Goal: Task Accomplishment & Management: Manage account settings

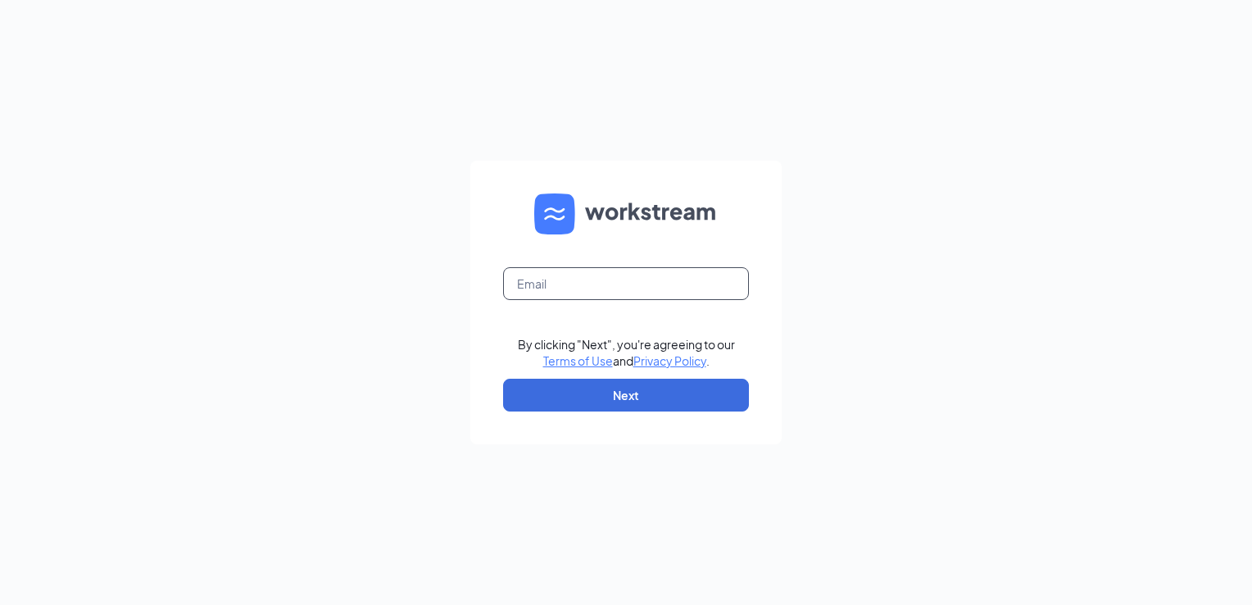
click at [600, 287] on input "text" at bounding box center [626, 283] width 246 height 33
type input "[EMAIL_ADDRESS][DOMAIN_NAME]"
click at [614, 395] on button "Next" at bounding box center [626, 395] width 246 height 33
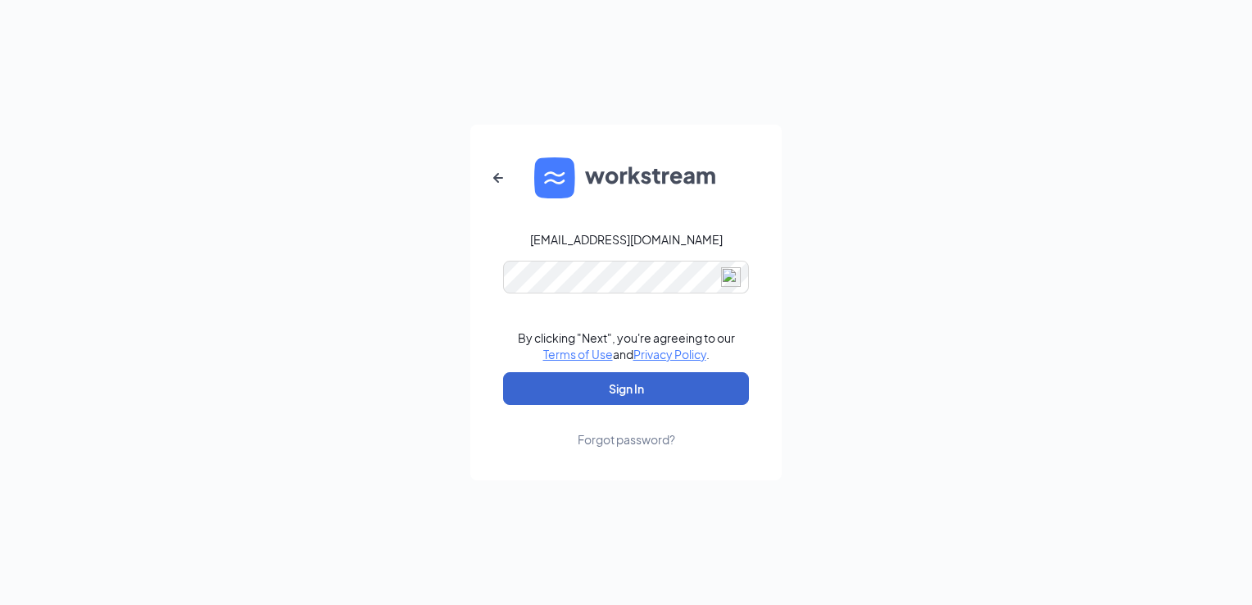
click at [614, 392] on button "Sign In" at bounding box center [626, 388] width 246 height 33
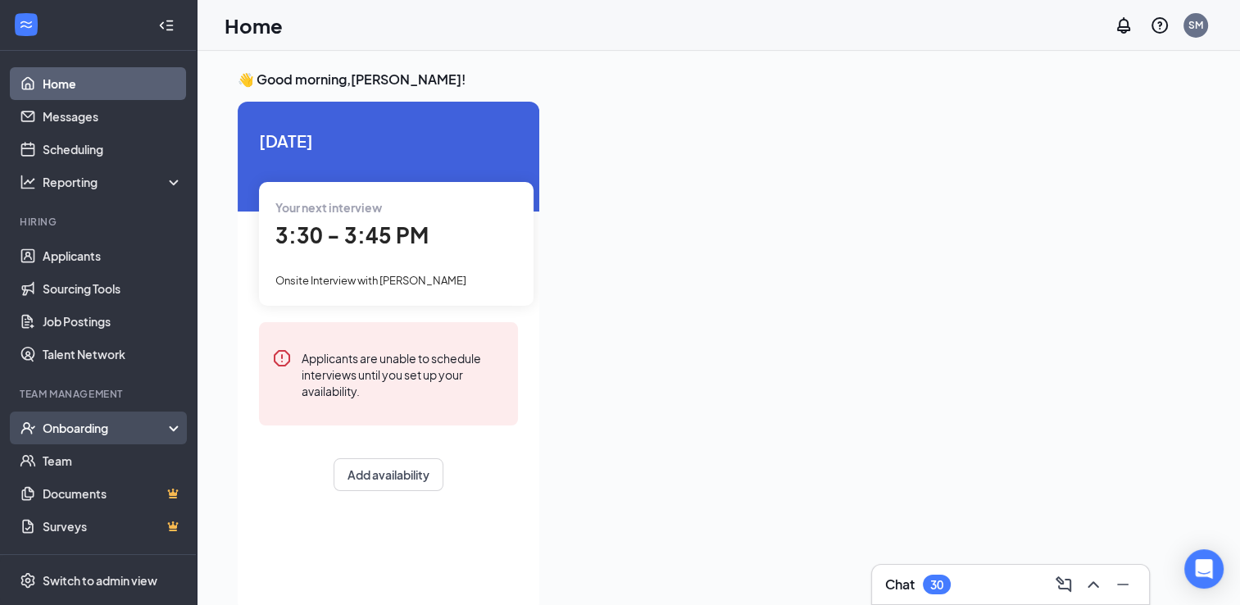
click at [66, 421] on div "Onboarding" at bounding box center [106, 427] width 126 height 16
click at [107, 434] on div "Onboarding" at bounding box center [106, 427] width 126 height 16
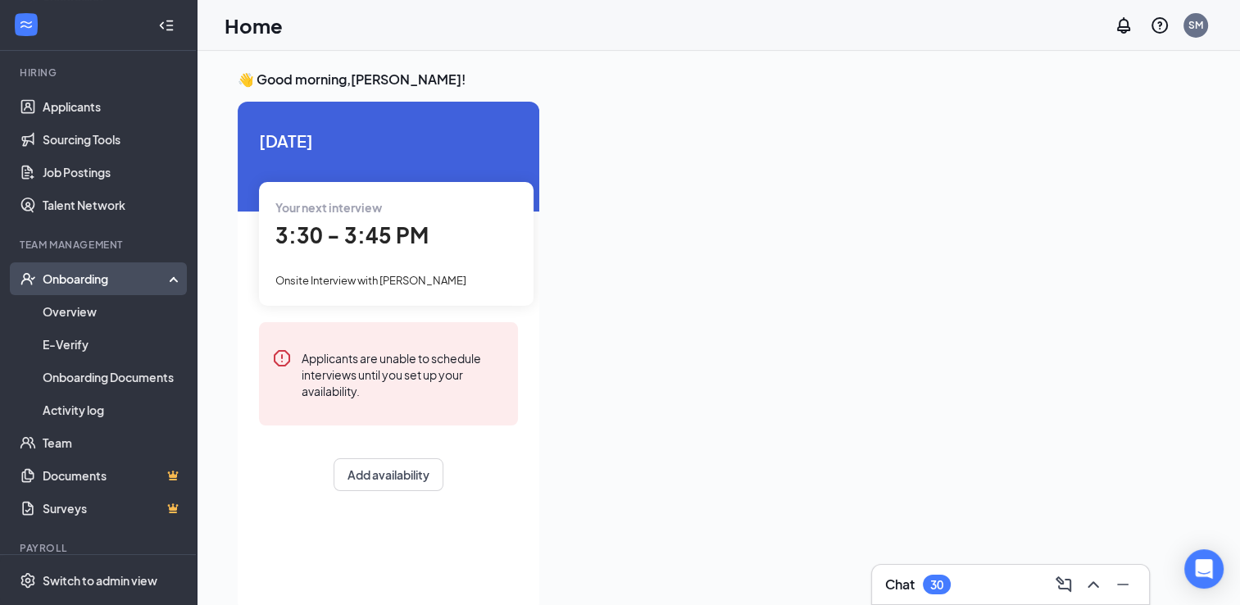
scroll to position [164, 0]
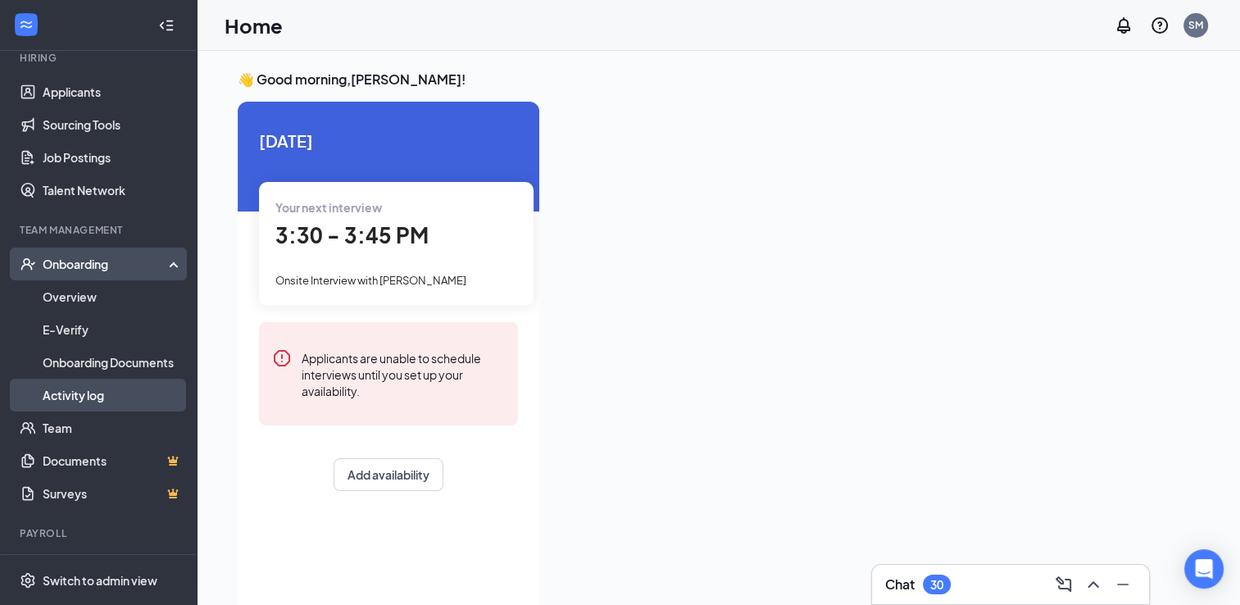
click at [96, 404] on link "Activity log" at bounding box center [113, 395] width 140 height 33
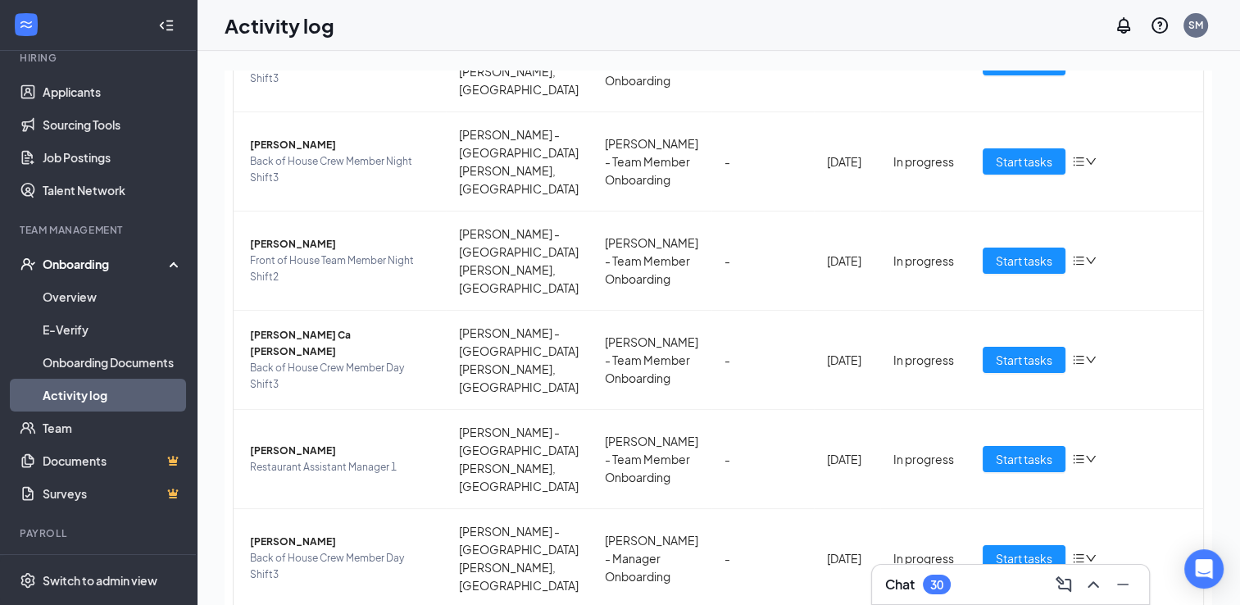
scroll to position [202, 0]
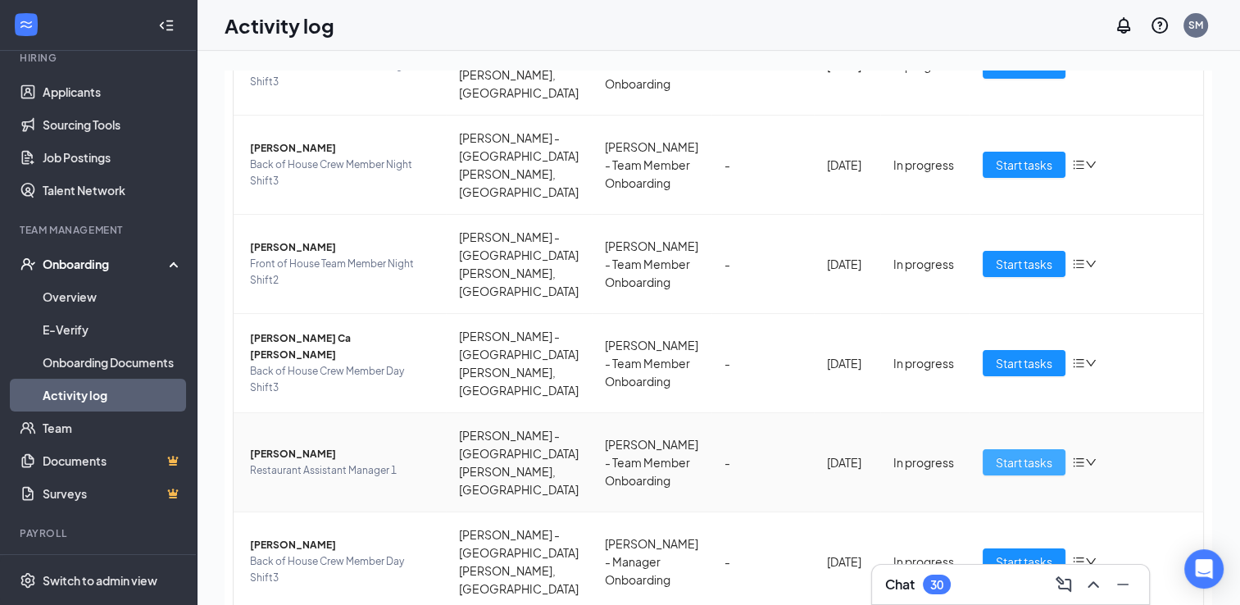
click at [1011, 453] on span "Start tasks" at bounding box center [1023, 462] width 57 height 18
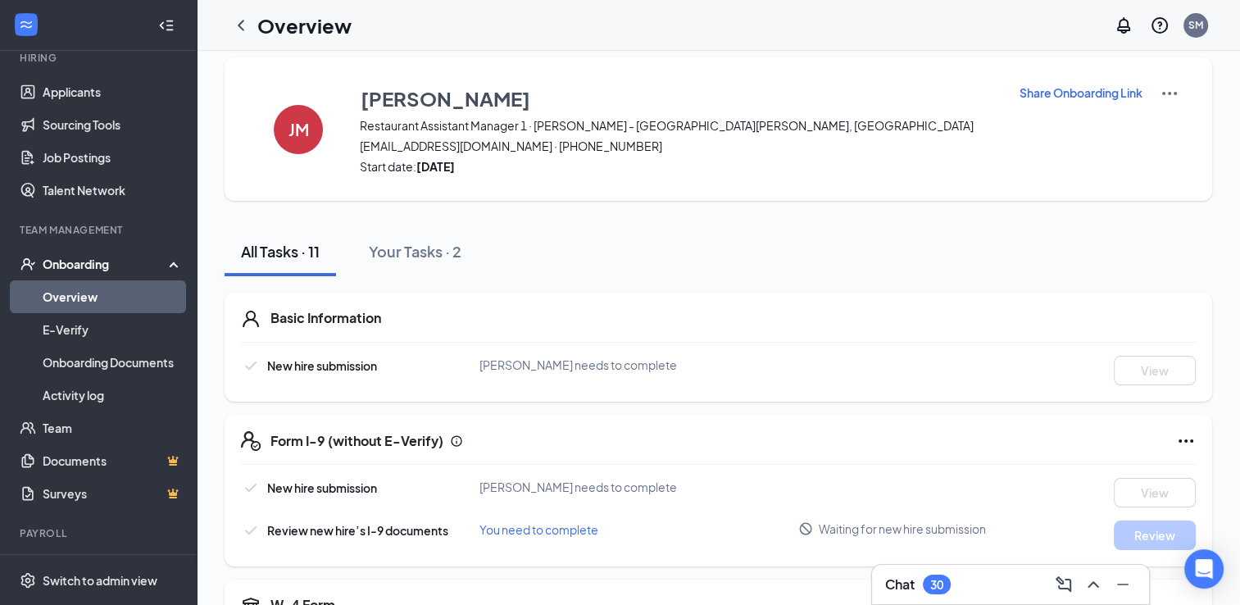
scroll to position [21, 0]
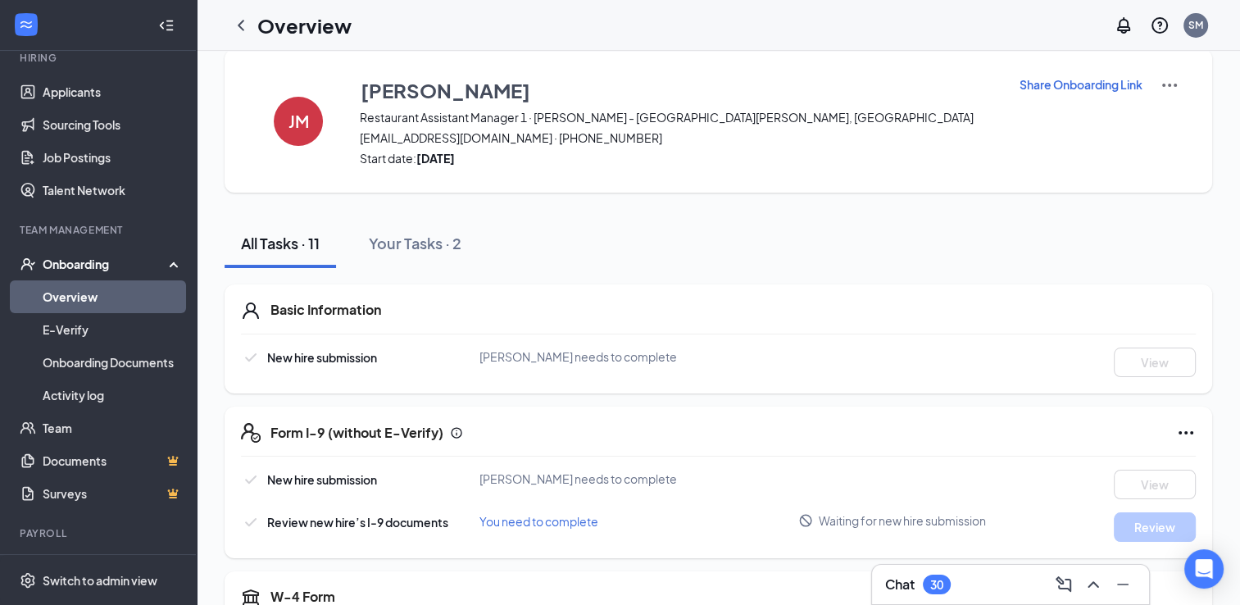
click at [560, 357] on span "Jaylen Moon needs to complete" at bounding box center [577, 356] width 197 height 15
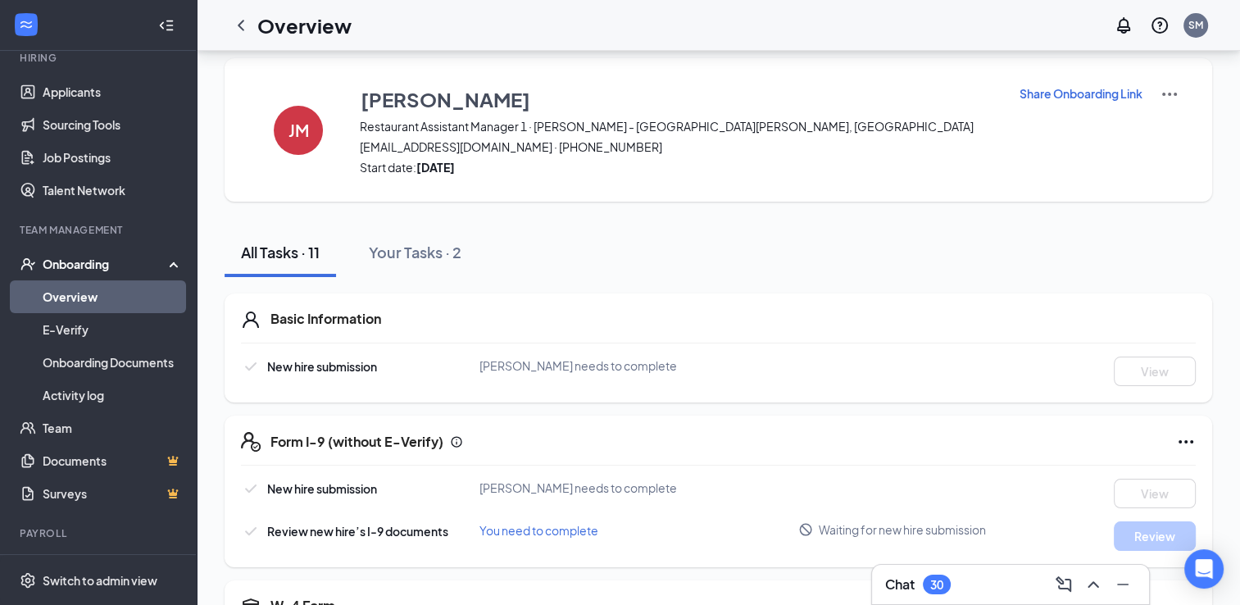
scroll to position [0, 0]
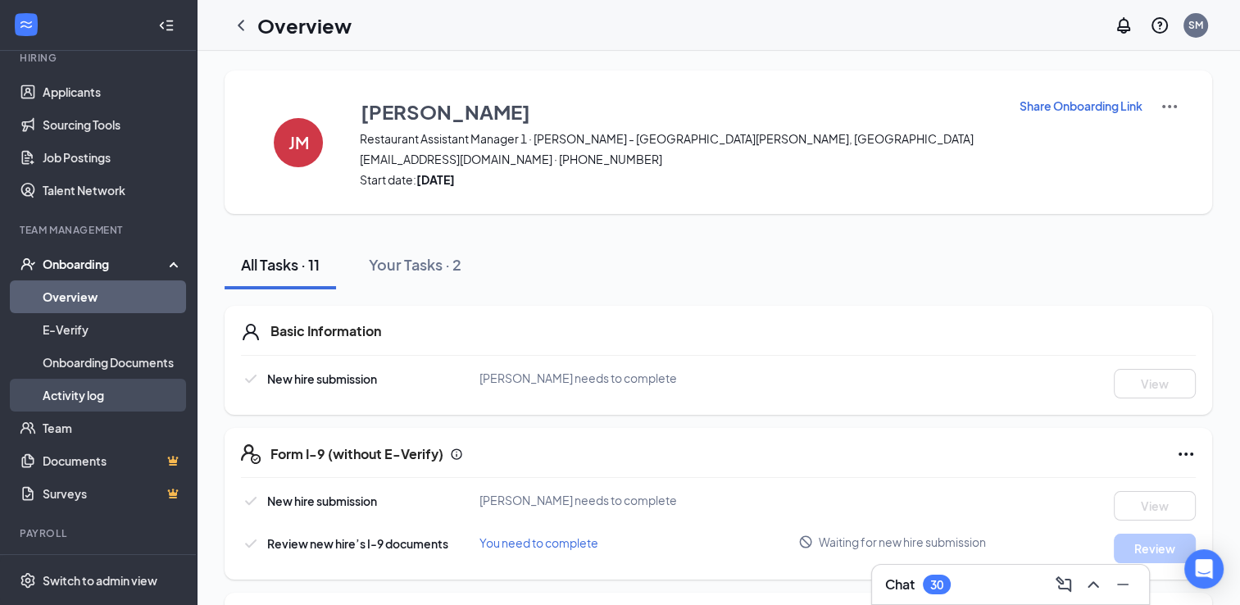
click at [89, 381] on link "Activity log" at bounding box center [113, 395] width 140 height 33
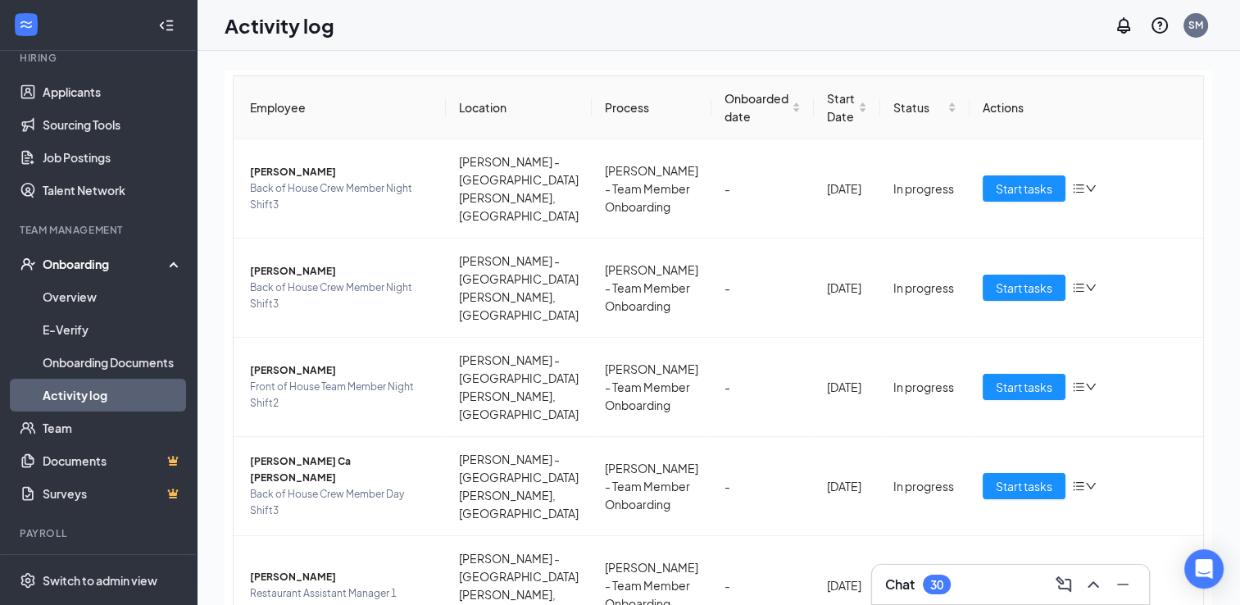
scroll to position [88, 0]
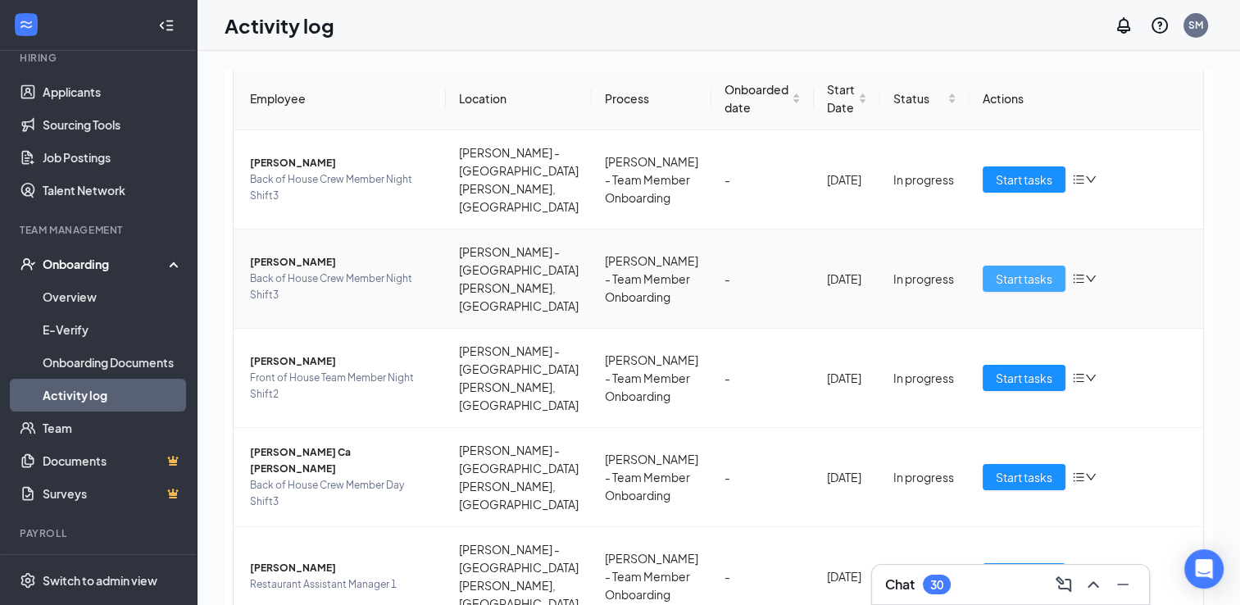
click at [1003, 270] on span "Start tasks" at bounding box center [1023, 279] width 57 height 18
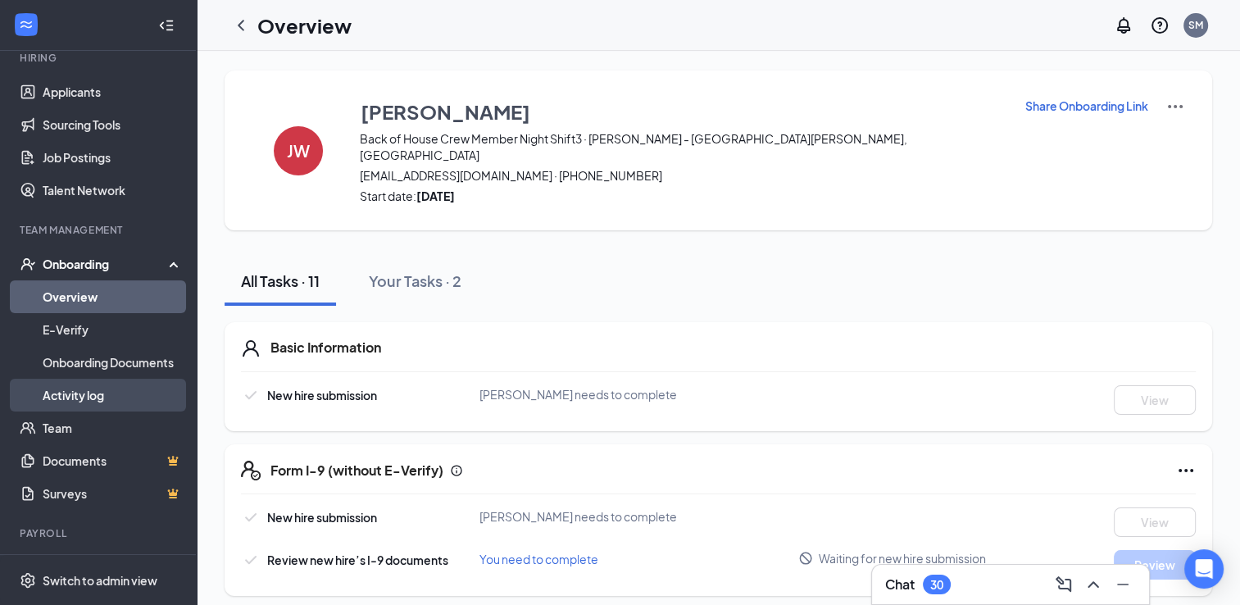
click at [94, 398] on link "Activity log" at bounding box center [113, 395] width 140 height 33
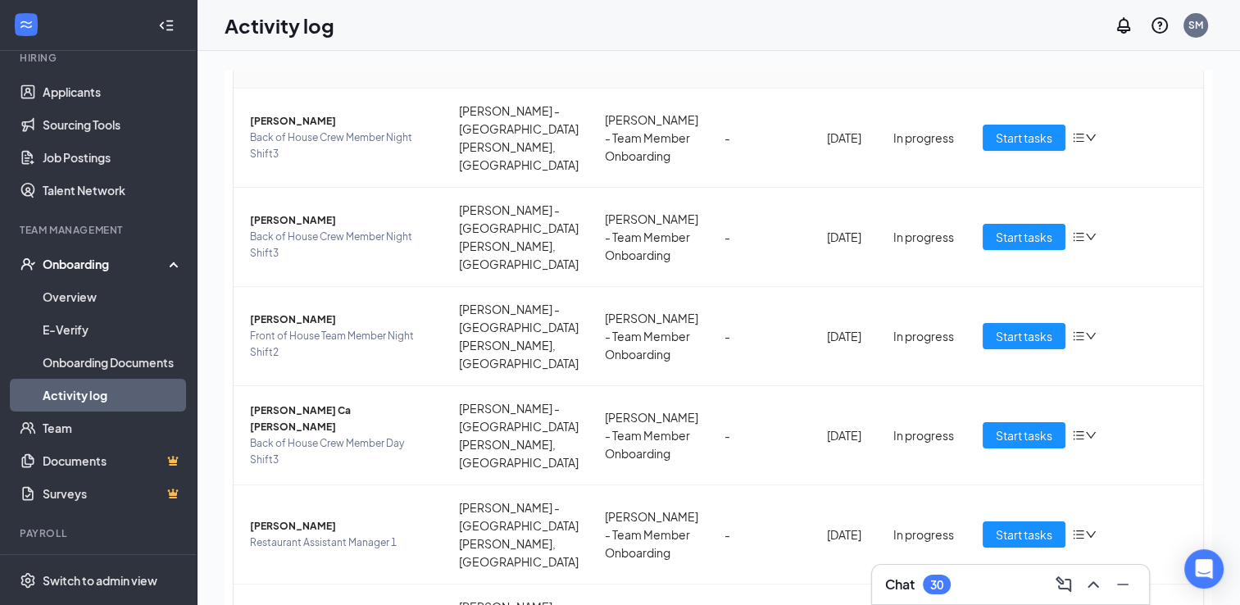
scroll to position [121, 0]
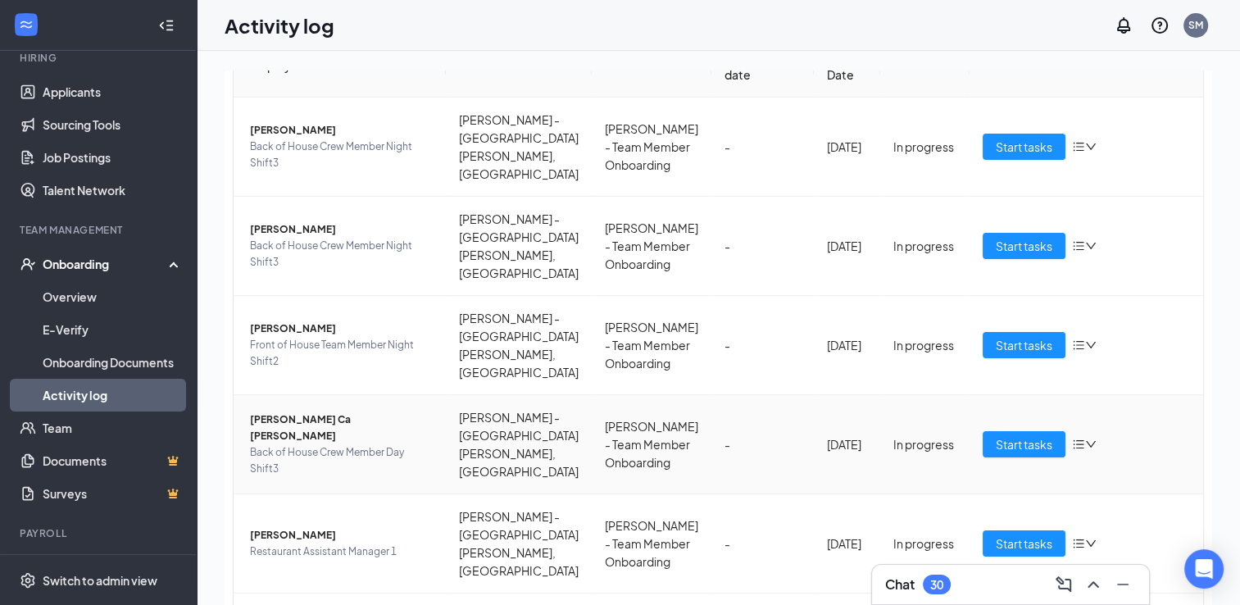
click at [284, 411] on span "Marlon Ca Mack" at bounding box center [341, 427] width 183 height 33
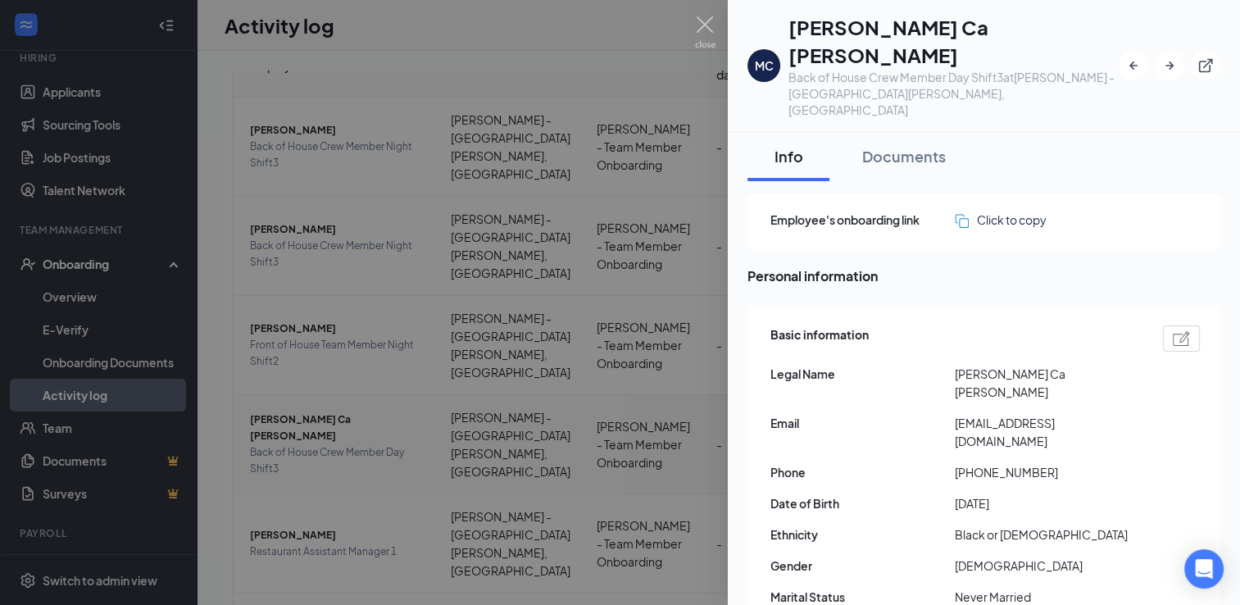
click at [711, 41] on img at bounding box center [705, 32] width 20 height 32
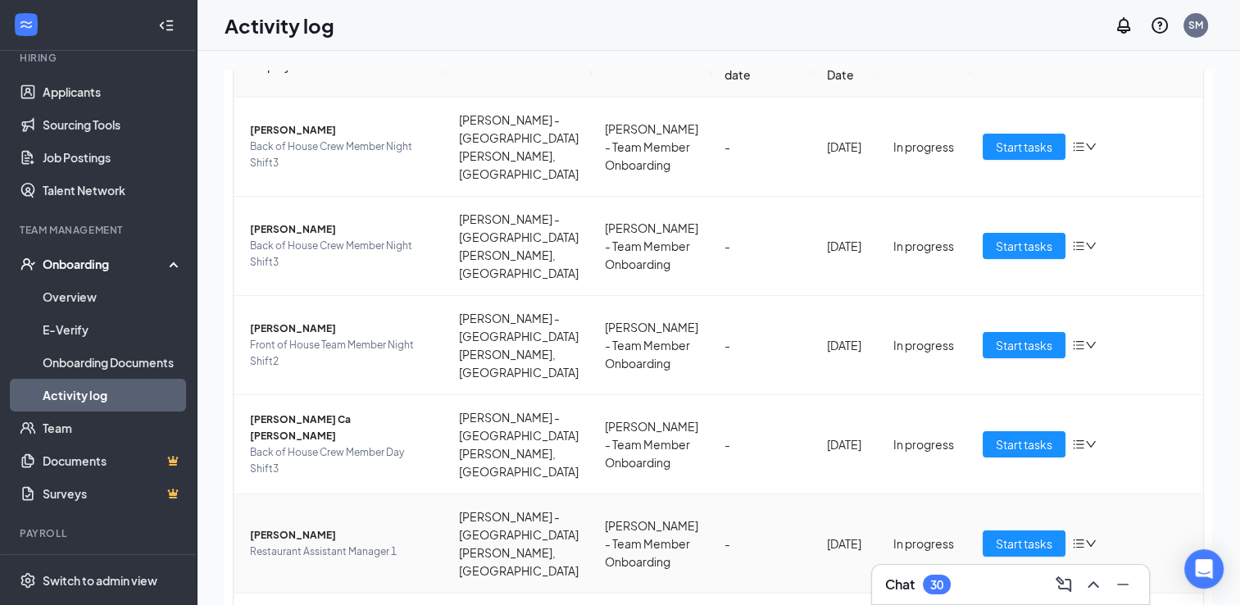
click at [295, 543] on span "Restaurant Assistant Manager 1" at bounding box center [341, 551] width 183 height 16
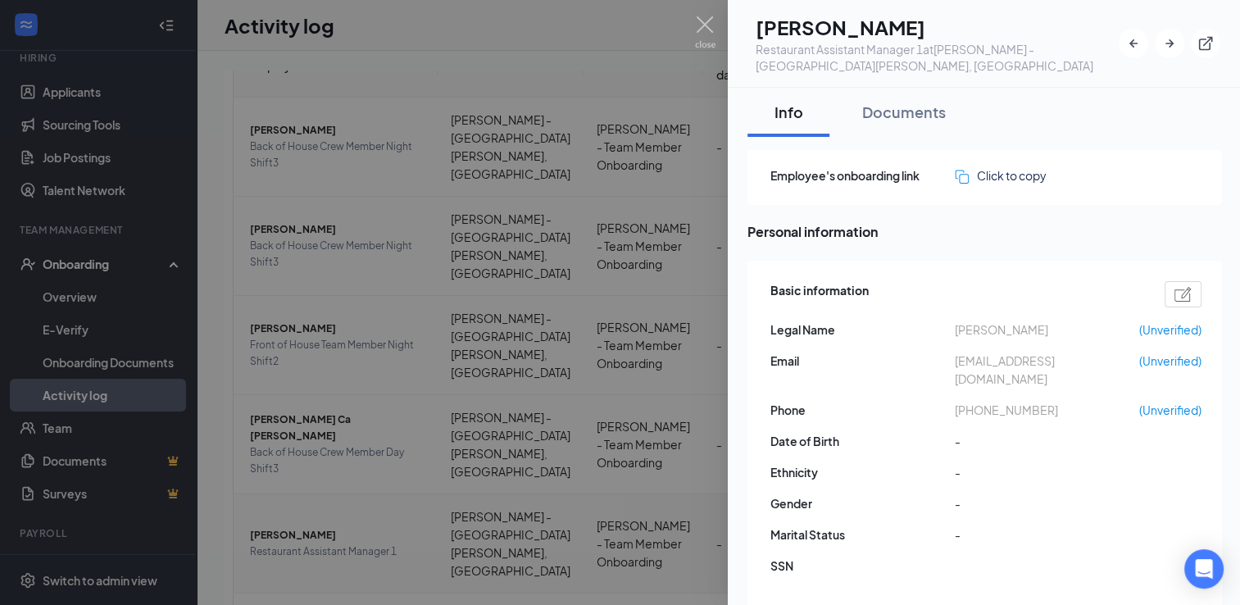
click at [293, 383] on div at bounding box center [620, 302] width 1240 height 605
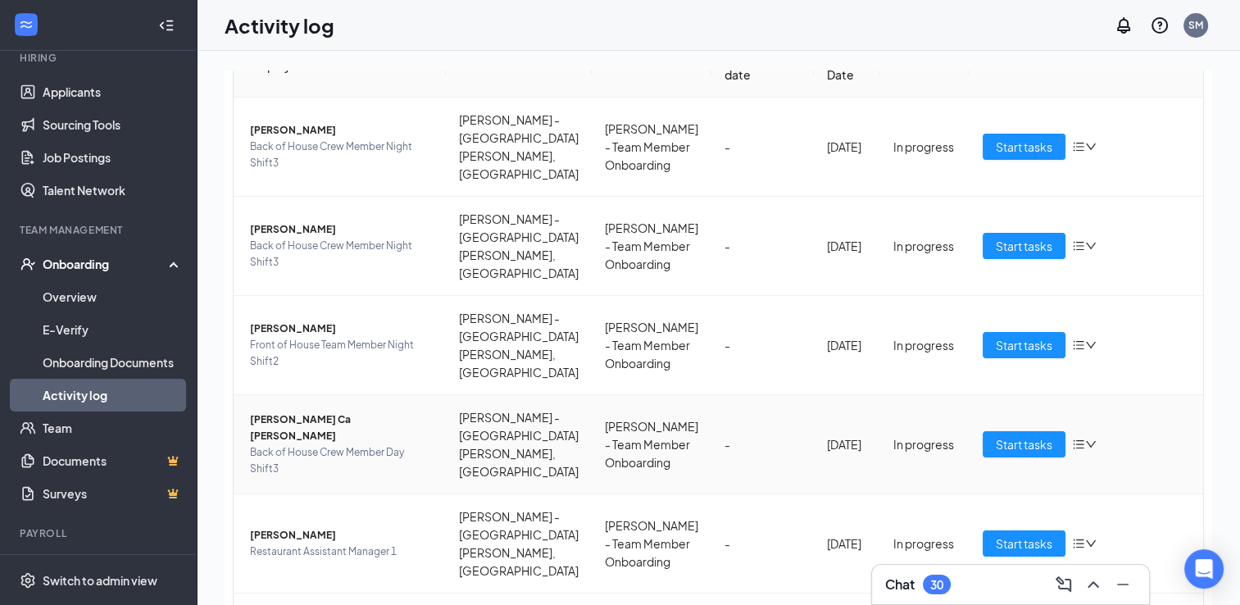
click at [293, 444] on span "Back of House Crew Member Day Shift3" at bounding box center [341, 460] width 183 height 33
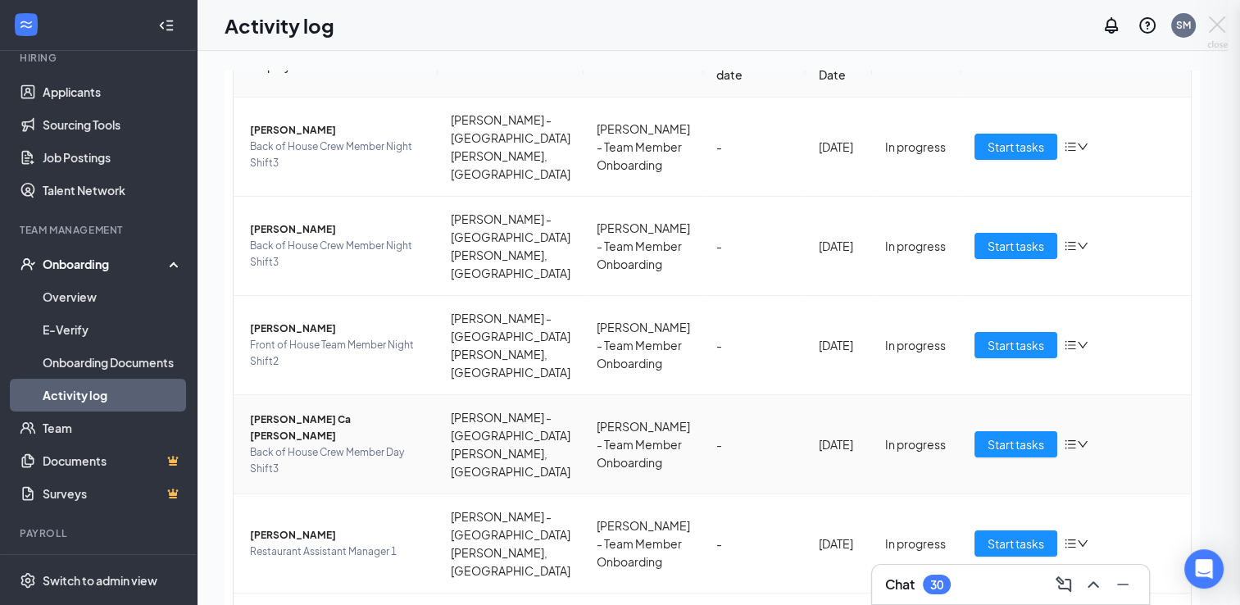
click at [279, 371] on div at bounding box center [620, 302] width 1240 height 605
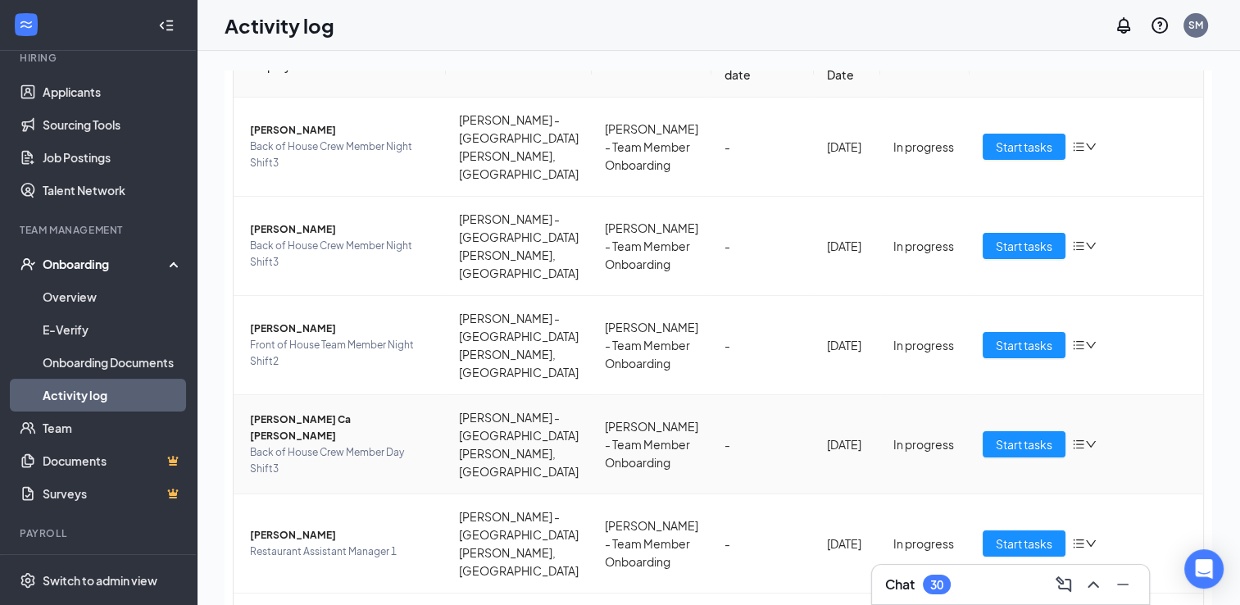
click at [289, 411] on span "Marlon Ca Mack" at bounding box center [341, 427] width 183 height 33
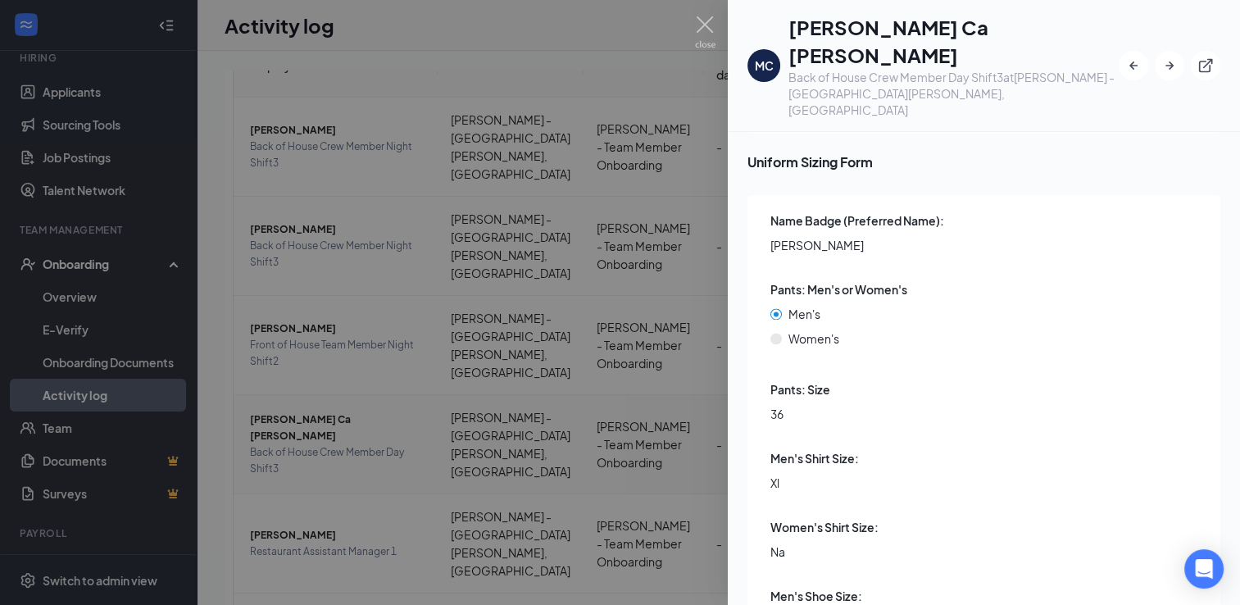
scroll to position [2272, 0]
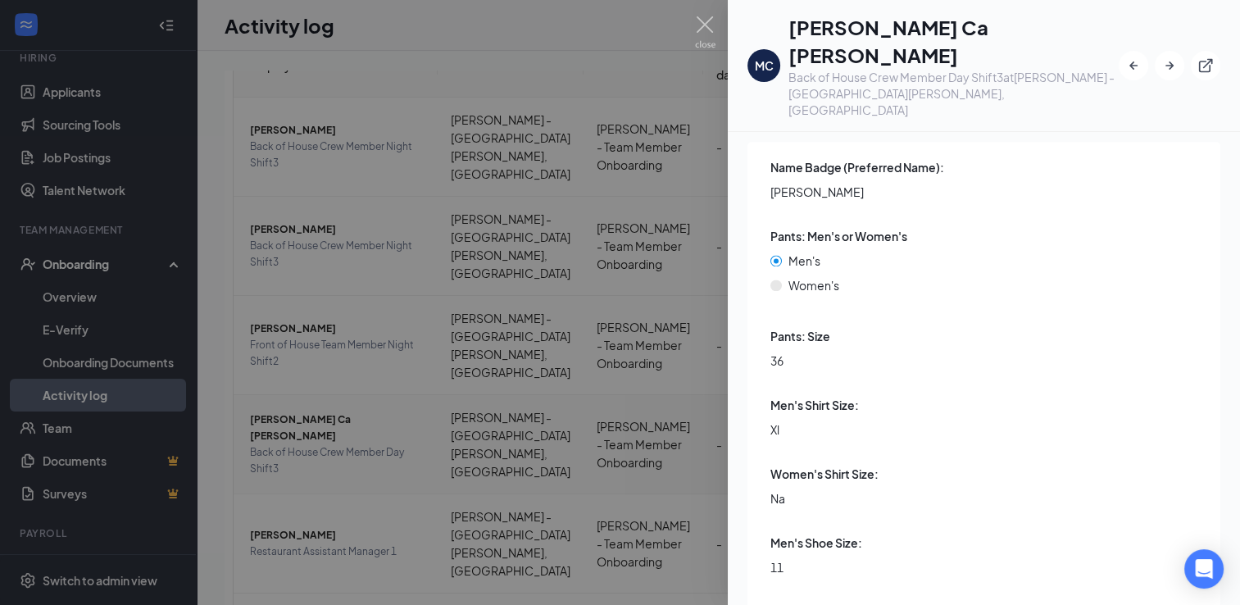
click at [702, 10] on div at bounding box center [620, 302] width 1240 height 605
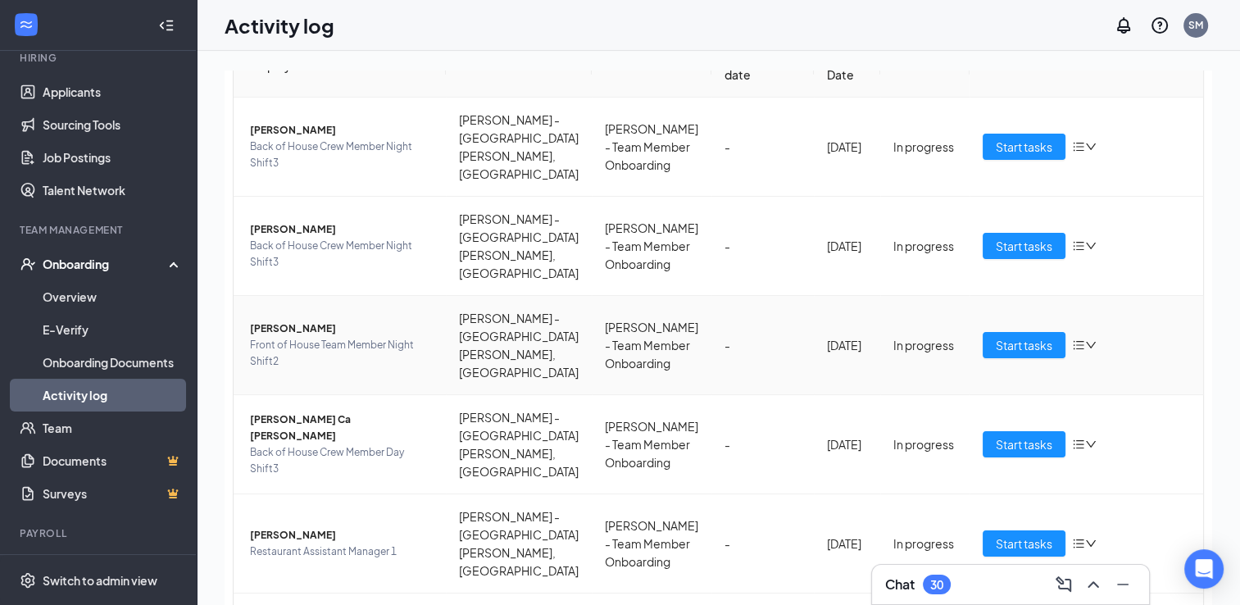
click at [293, 320] on span "Samiah Duncan" at bounding box center [341, 328] width 183 height 16
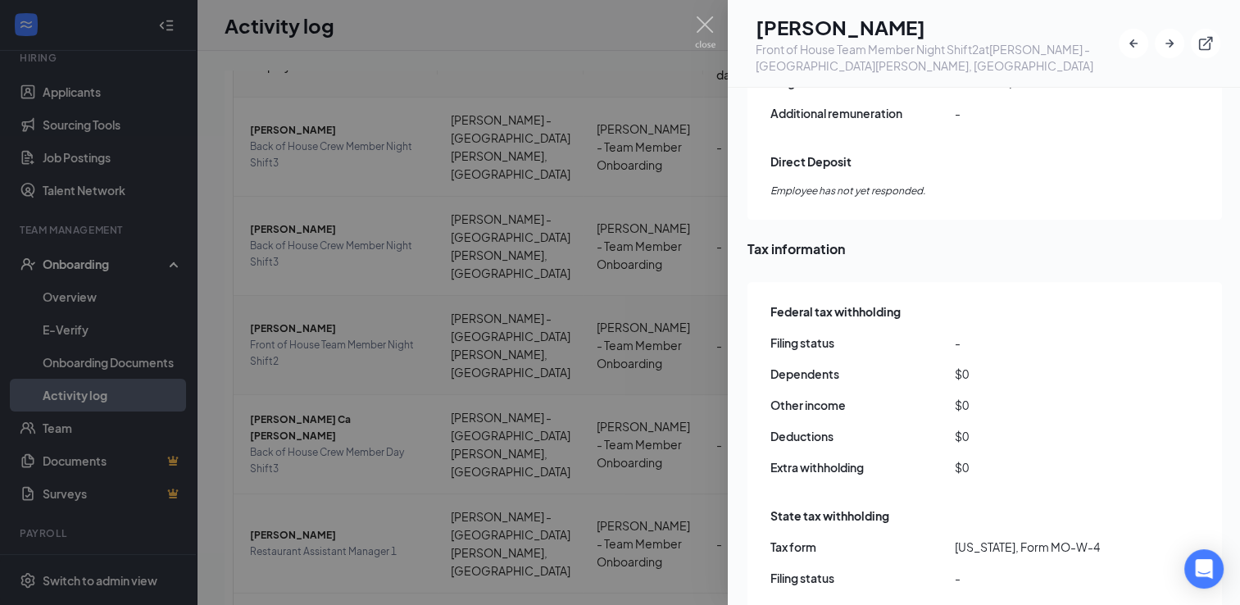
scroll to position [1317, 0]
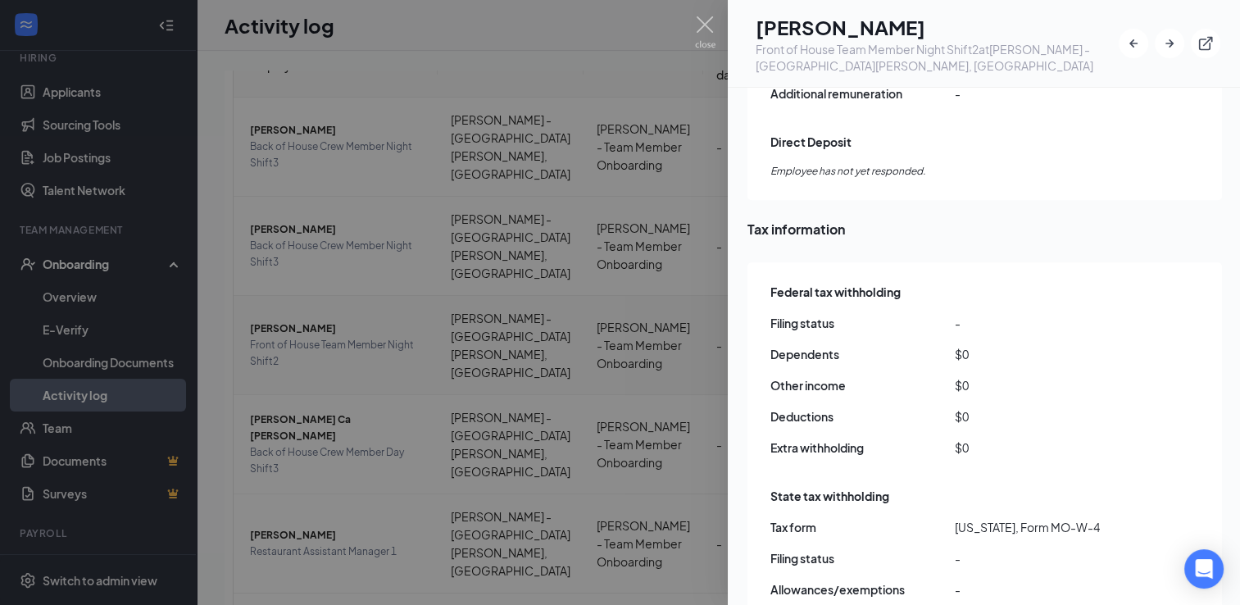
click at [695, 35] on img at bounding box center [705, 32] width 20 height 32
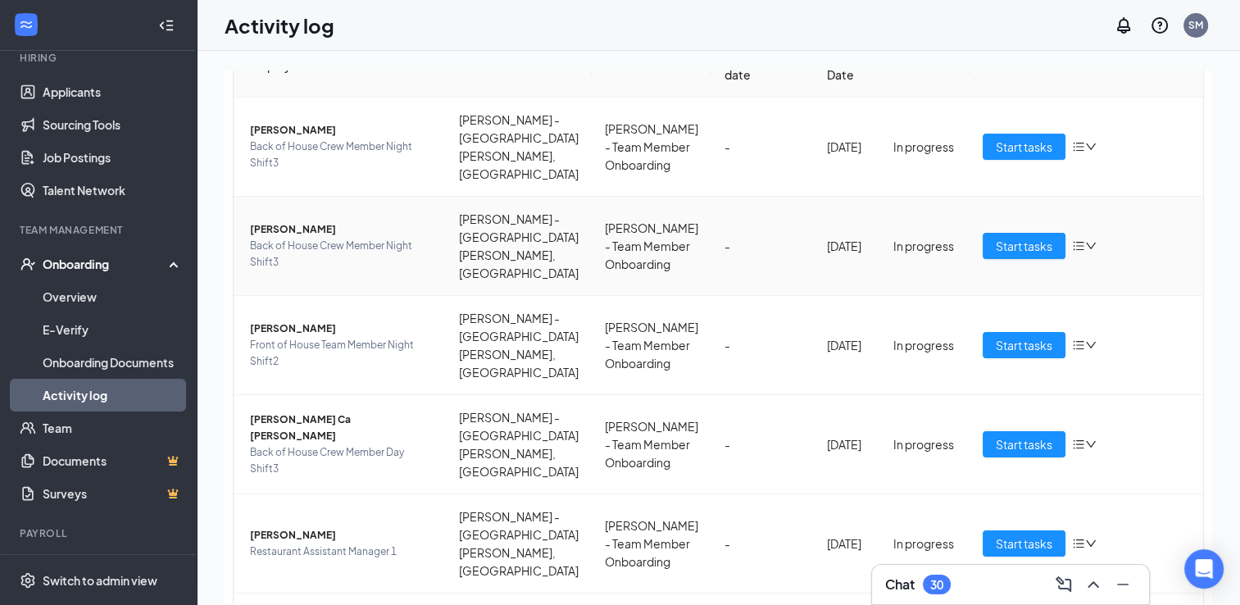
click at [271, 238] on span "Back of House Crew Member Night Shift3" at bounding box center [341, 254] width 183 height 33
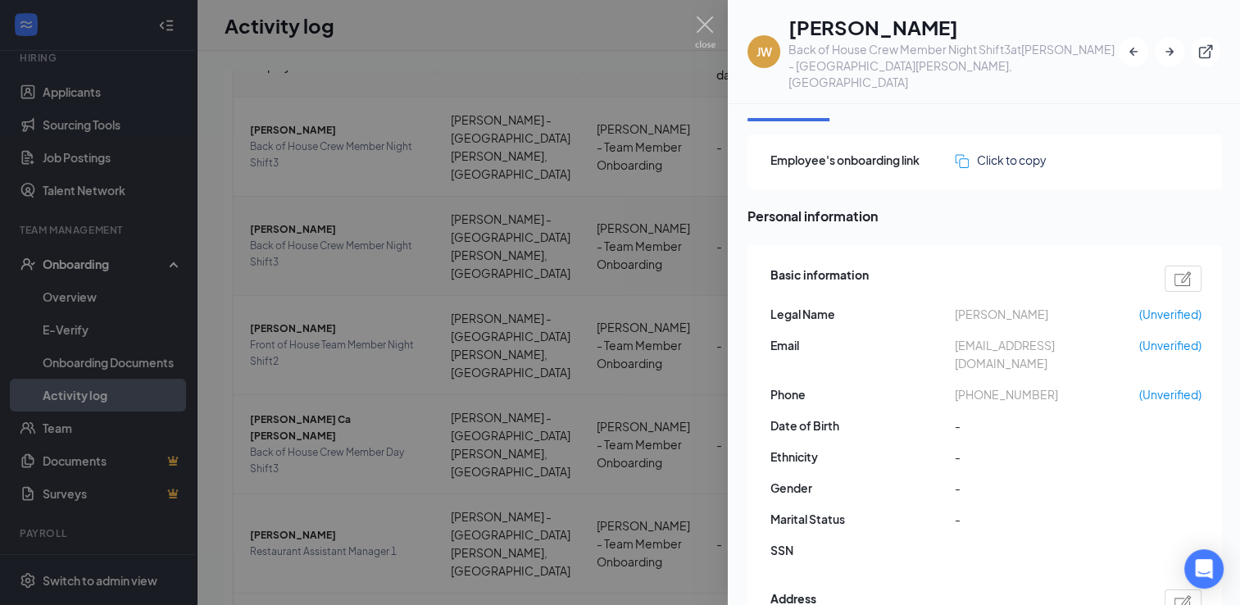
scroll to position [31, 0]
click at [709, 31] on img at bounding box center [705, 32] width 20 height 32
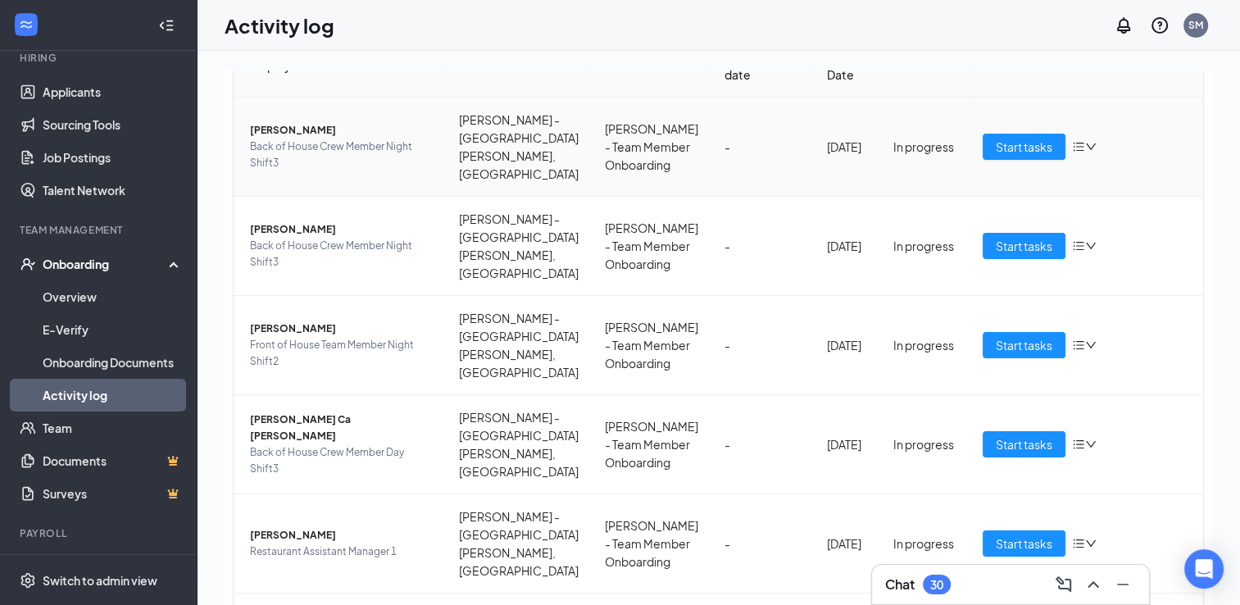
click at [292, 134] on span "Corde Spellman" at bounding box center [341, 130] width 183 height 16
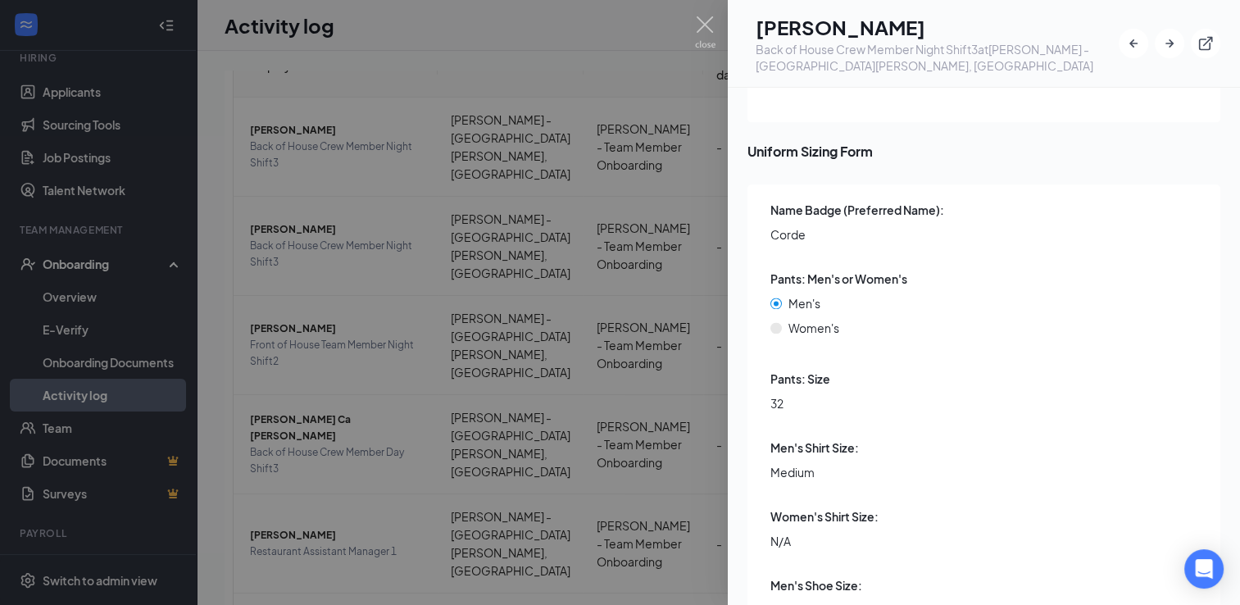
scroll to position [2272, 0]
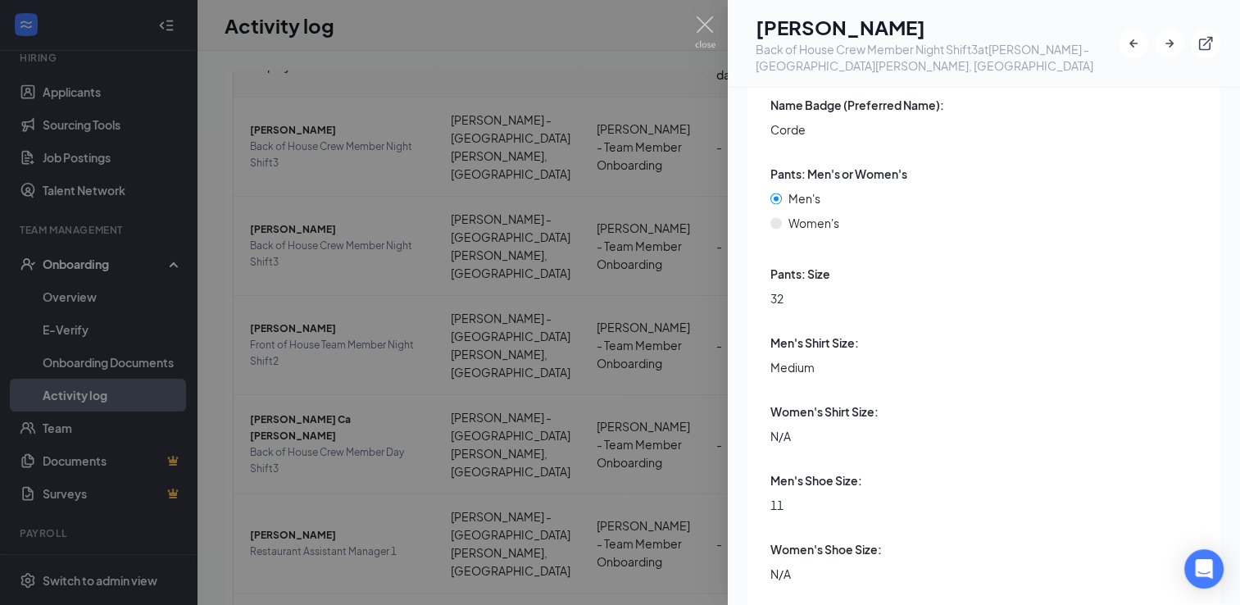
click at [689, 16] on div at bounding box center [620, 302] width 1240 height 605
